Goal: Task Accomplishment & Management: Use online tool/utility

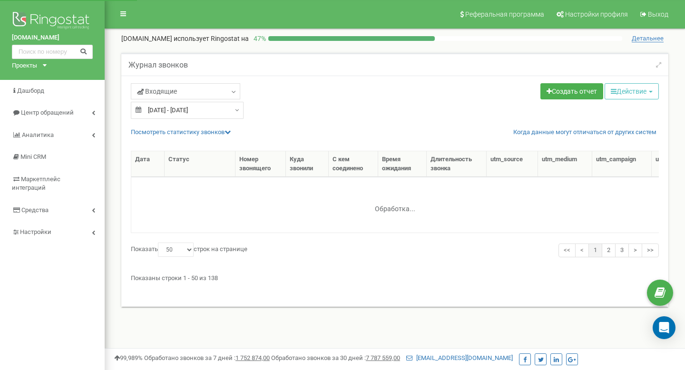
select select "50"
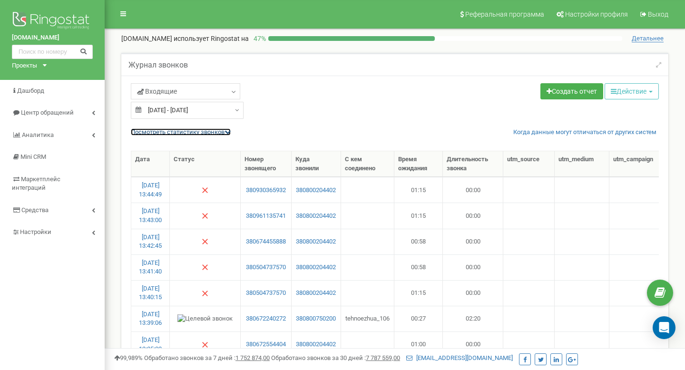
click at [224, 130] on link "Посмотреть cтатистику звонков" at bounding box center [181, 132] width 100 height 7
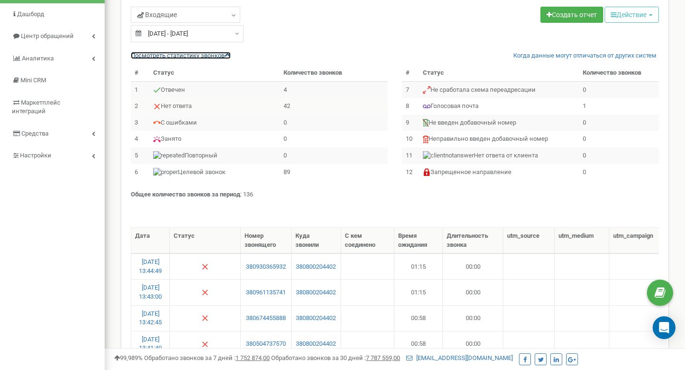
scroll to position [80, 0]
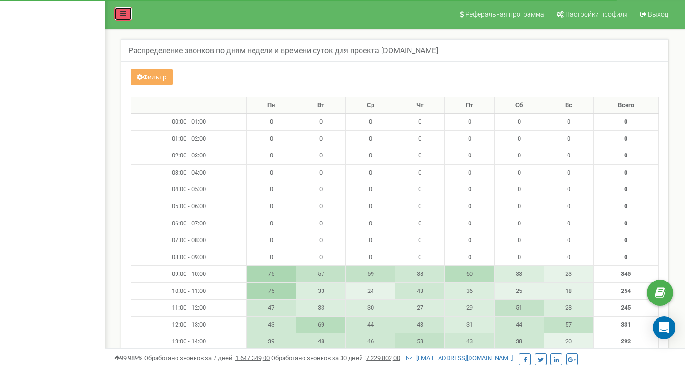
click at [126, 17] on link at bounding box center [123, 14] width 18 height 14
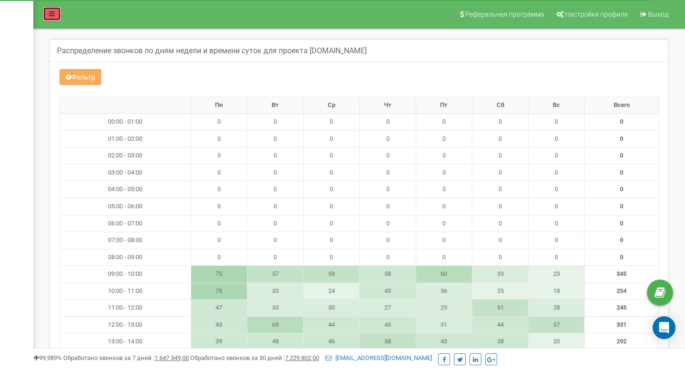
click at [53, 19] on link at bounding box center [52, 14] width 18 height 14
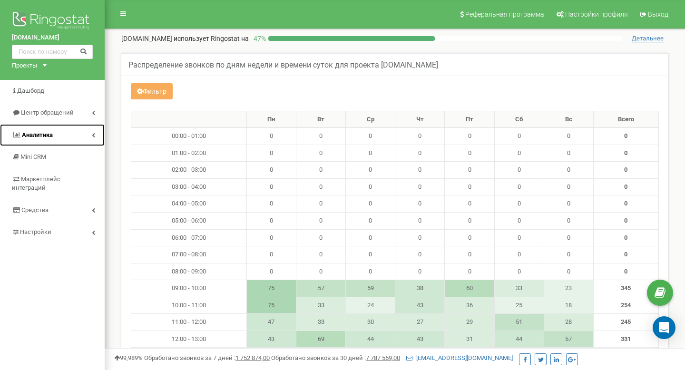
click at [96, 135] on link "Аналитика" at bounding box center [52, 135] width 105 height 22
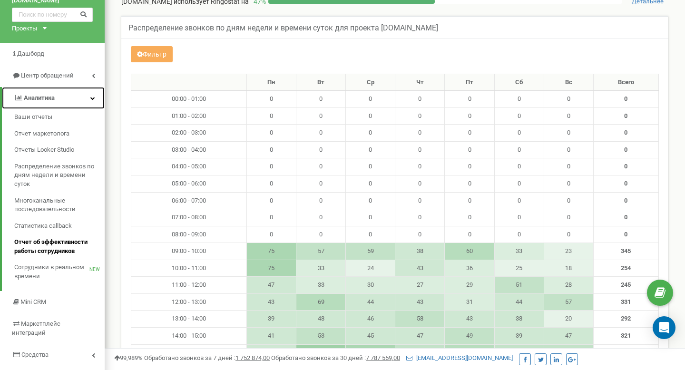
scroll to position [38, 0]
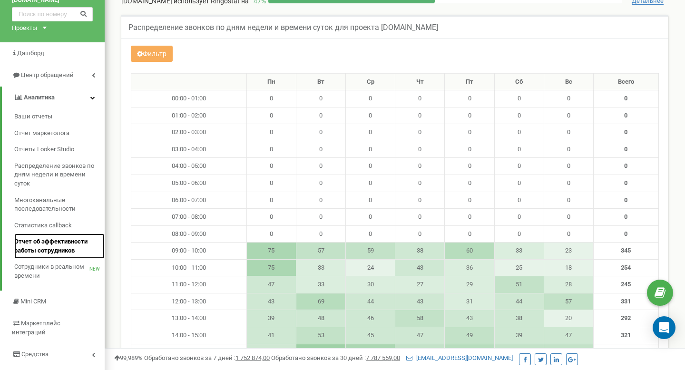
click at [59, 245] on span "Отчет об эффективности работы сотрудников" at bounding box center [57, 247] width 86 height 18
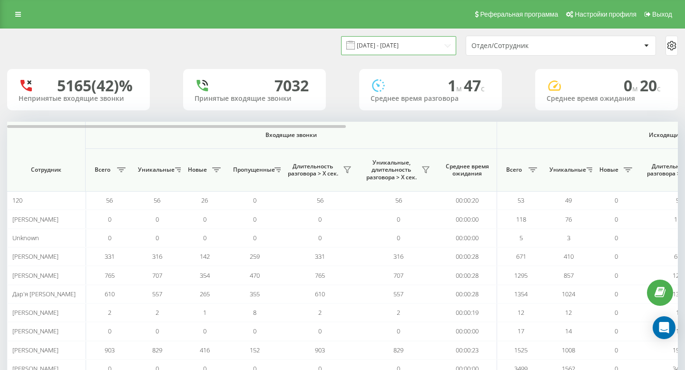
click at [450, 45] on input "[DATE] - [DATE]" at bounding box center [398, 45] width 115 height 19
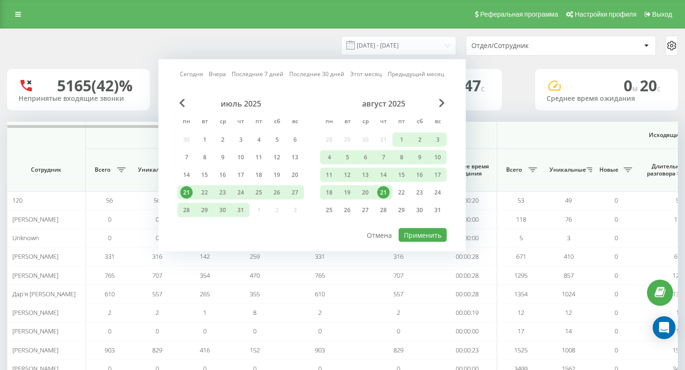
click at [383, 192] on div "21" at bounding box center [383, 193] width 12 height 12
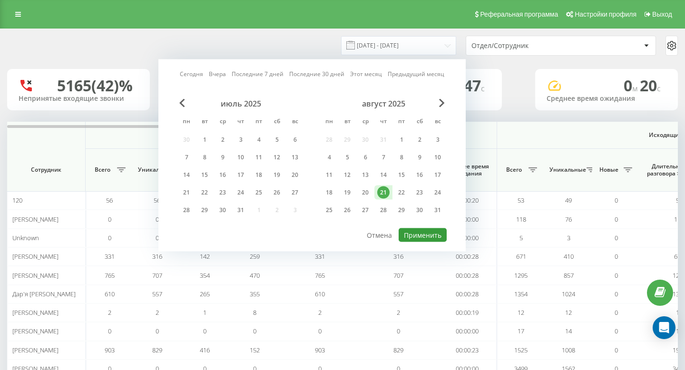
click at [412, 232] on button "Применить" at bounding box center [423, 235] width 48 height 14
type input "[DATE] - [DATE]"
